Goal: Feedback & Contribution: Leave review/rating

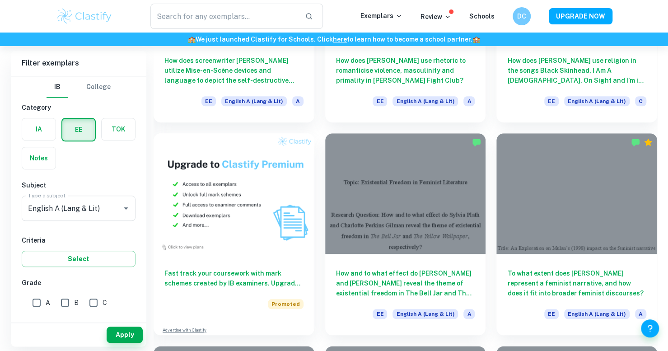
scroll to position [497, 0]
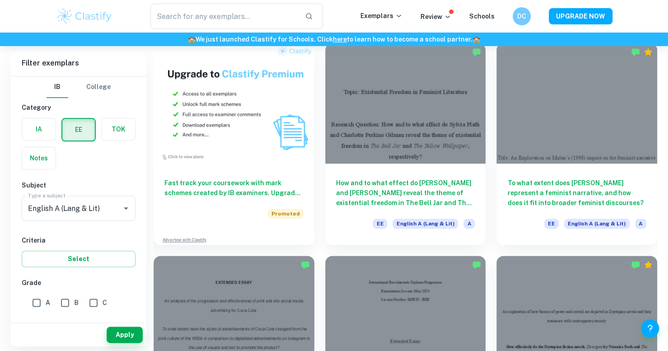
click at [593, 182] on h6 "To what extent does [PERSON_NAME] represent a feminist narrative, and how does …" at bounding box center [576, 193] width 139 height 30
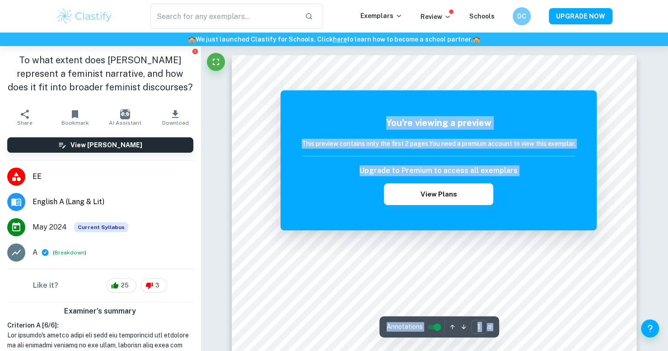
click at [441, 158] on div "You're viewing a preview This preview contains only the first 2 pages. You need…" at bounding box center [439, 160] width 274 height 89
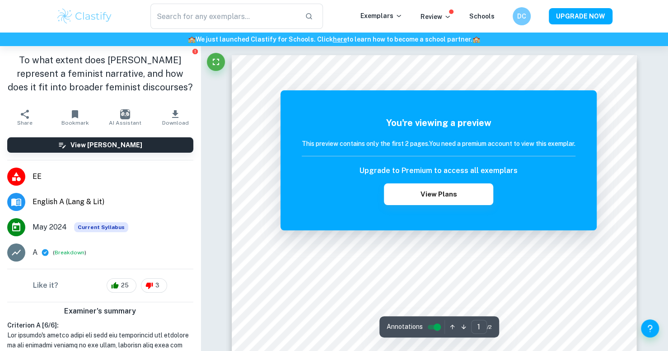
click at [441, 158] on div "You're viewing a preview This preview contains only the first 2 pages. You need…" at bounding box center [439, 160] width 274 height 89
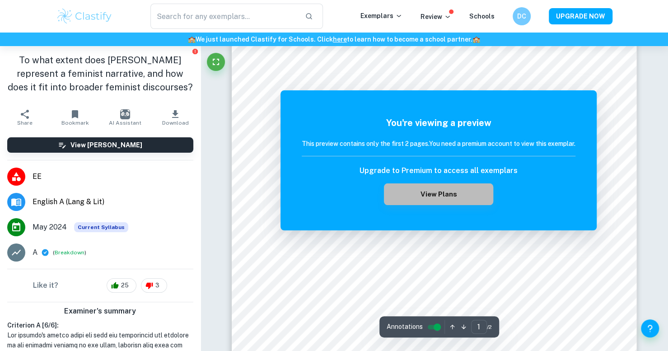
click at [483, 195] on button "View Plans" at bounding box center [438, 194] width 109 height 22
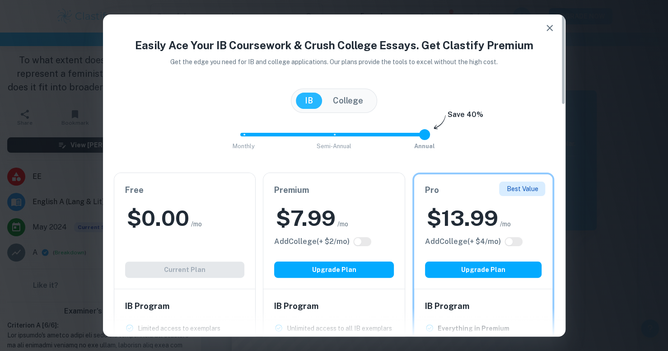
click at [550, 31] on icon "button" at bounding box center [549, 28] width 11 height 11
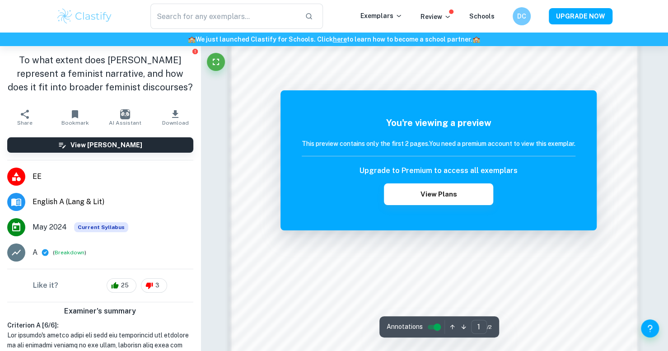
scroll to position [914, 0]
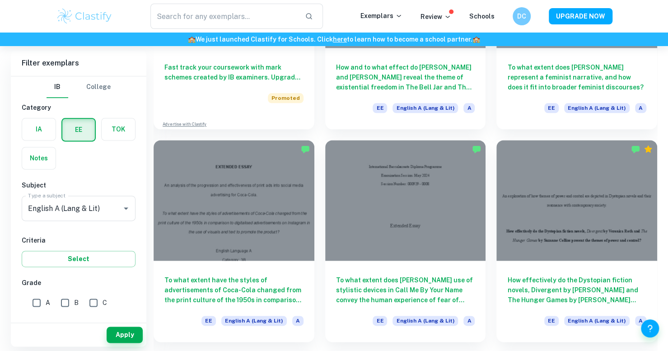
scroll to position [632, 0]
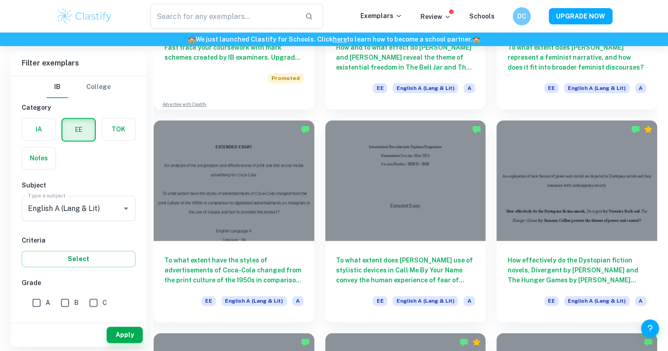
click at [444, 260] on h6 "To what extent does [PERSON_NAME] use of stylistic devices in Call Me By Your N…" at bounding box center [405, 270] width 139 height 30
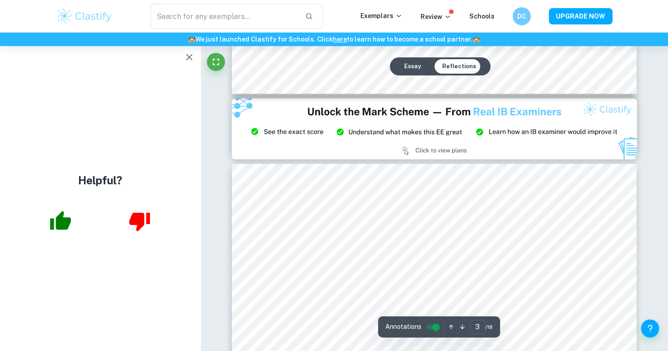
scroll to position [1309, 0]
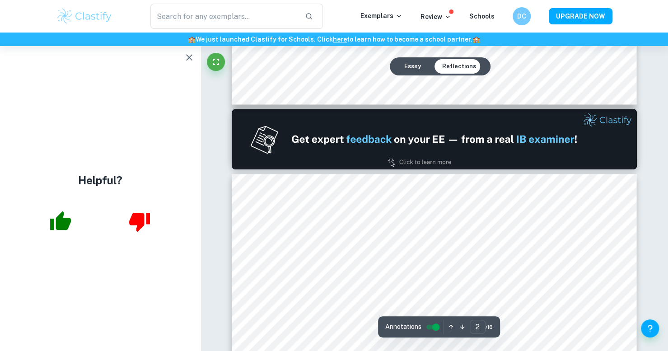
type input "1"
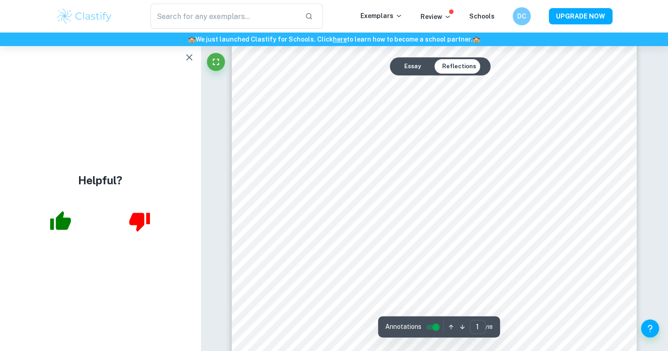
scroll to position [0, 0]
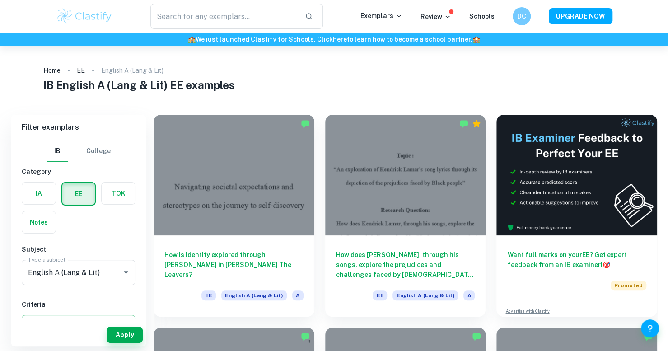
click at [285, 260] on h6 "How is identity explored through [PERSON_NAME] in [PERSON_NAME] The Leavers?" at bounding box center [233, 265] width 139 height 30
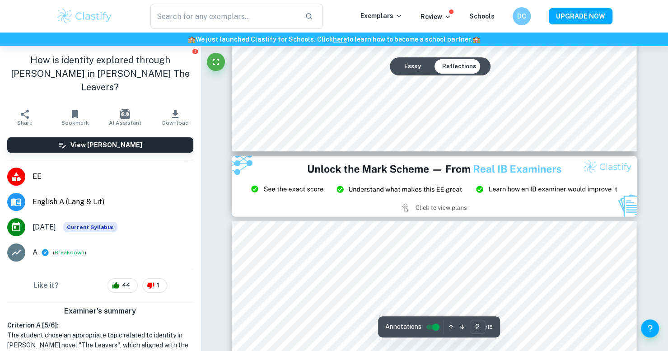
type input "3"
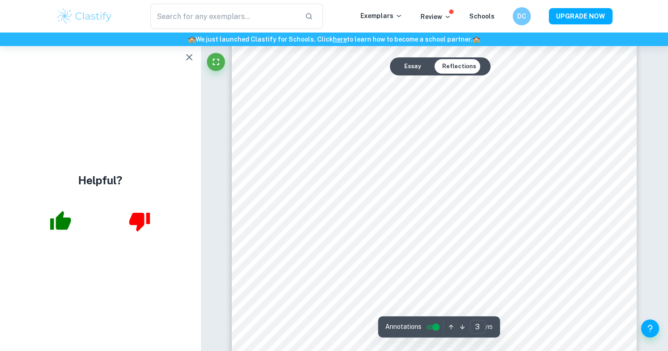
scroll to position [1445, 0]
